Goal: Task Accomplishment & Management: Use online tool/utility

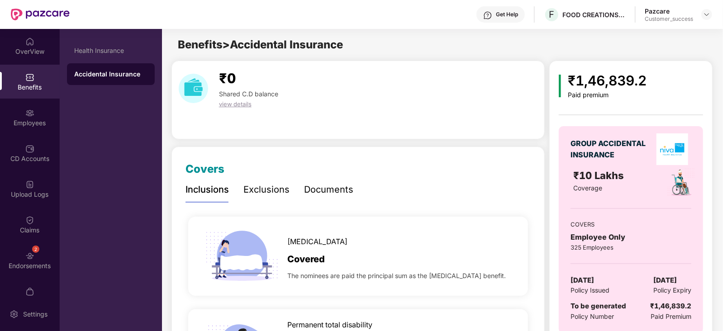
scroll to position [5, 0]
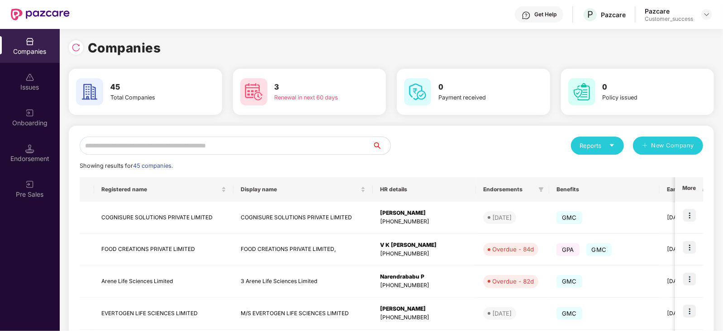
click at [155, 141] on input "text" at bounding box center [226, 146] width 293 height 18
type input "*"
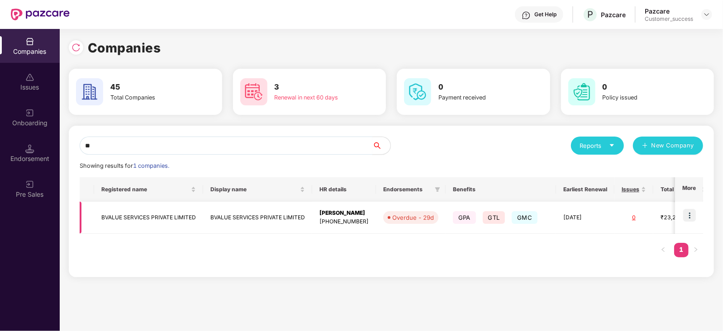
type input "**"
click at [691, 216] on img at bounding box center [689, 215] width 13 height 13
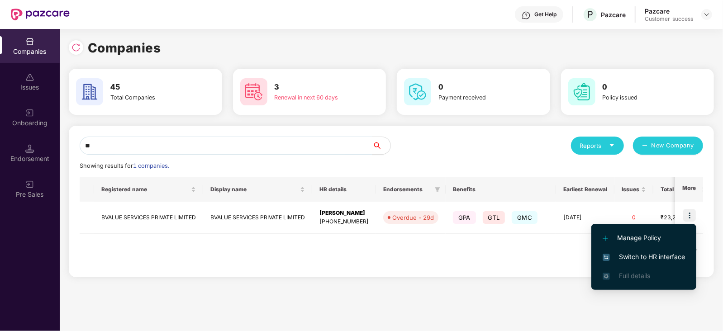
click at [651, 254] on span "Switch to HR interface" at bounding box center [643, 257] width 82 height 10
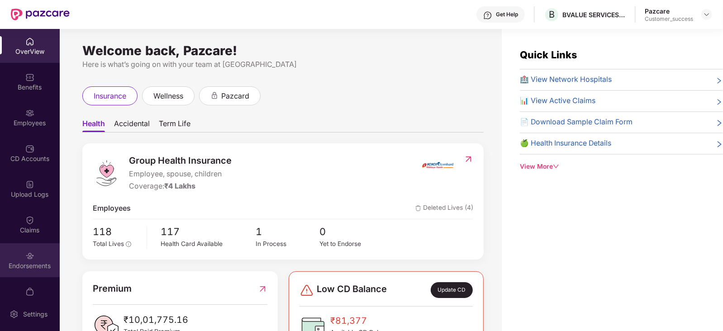
click at [28, 257] on img at bounding box center [29, 255] width 9 height 9
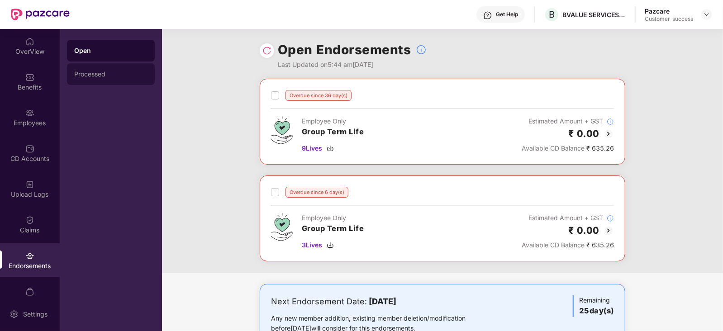
click at [92, 75] on div "Processed" at bounding box center [110, 74] width 73 height 7
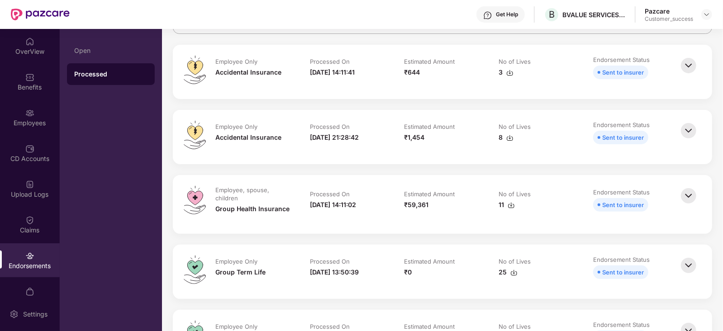
scroll to position [103, 0]
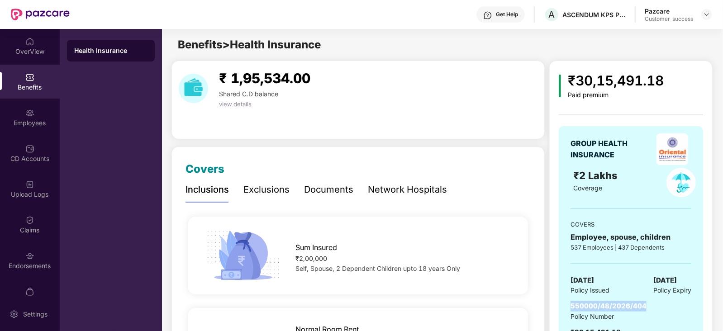
scroll to position [65, 0]
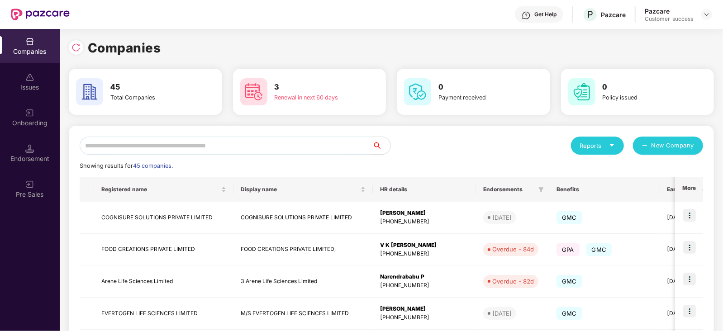
click at [27, 110] on img at bounding box center [29, 113] width 9 height 9
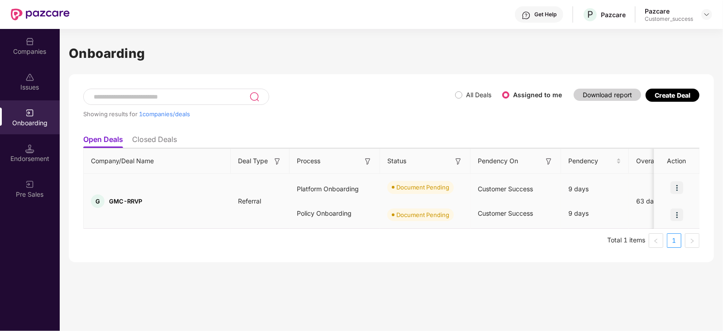
click at [676, 185] on img at bounding box center [676, 187] width 13 height 13
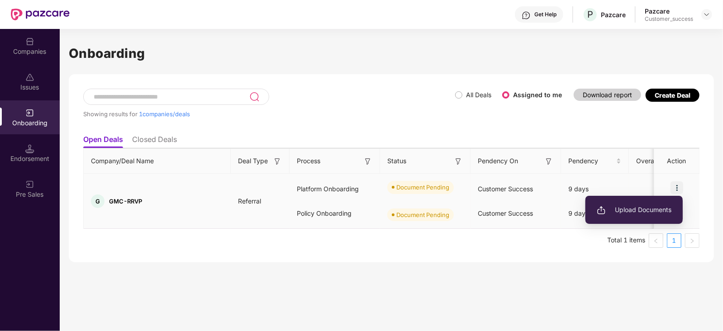
click at [626, 209] on span "Upload Documents" at bounding box center [633, 210] width 75 height 10
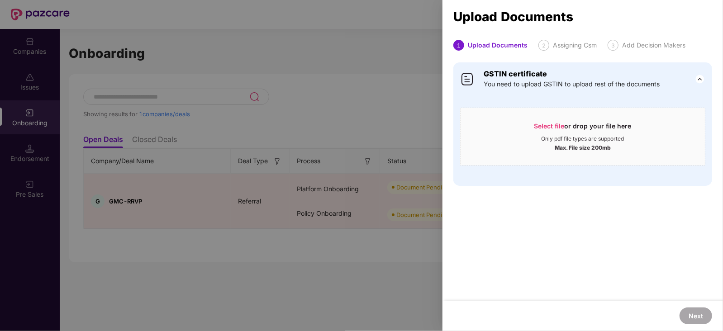
click at [353, 18] on div at bounding box center [361, 165] width 723 height 331
